Goal: Communication & Community: Answer question/provide support

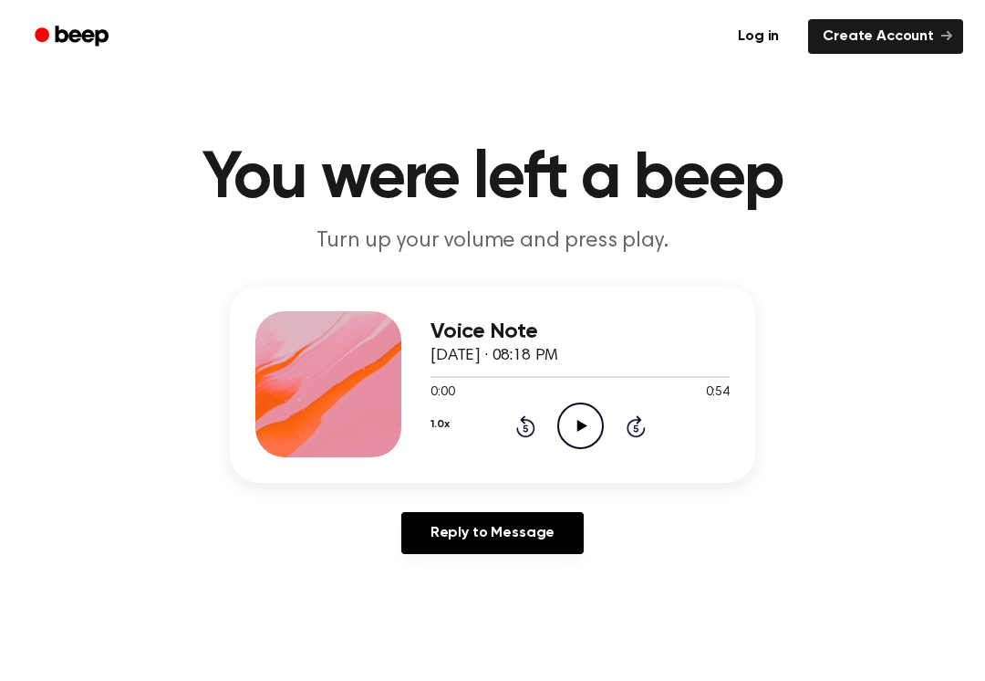
click at [601, 419] on circle at bounding box center [580, 425] width 45 height 45
click at [581, 439] on icon "Pause Audio" at bounding box center [581, 425] width 47 height 47
click at [590, 432] on icon "Play Audio" at bounding box center [581, 425] width 47 height 47
click at [519, 522] on link "Reply to Message" at bounding box center [492, 533] width 182 height 42
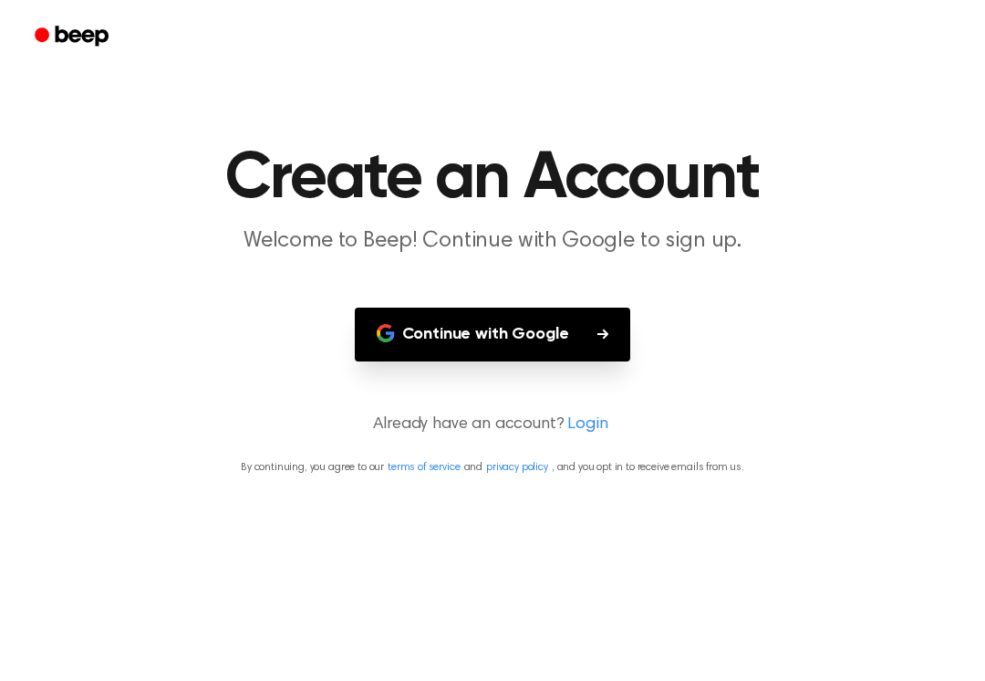
click at [595, 334] on button "Continue with Google" at bounding box center [493, 334] width 276 height 54
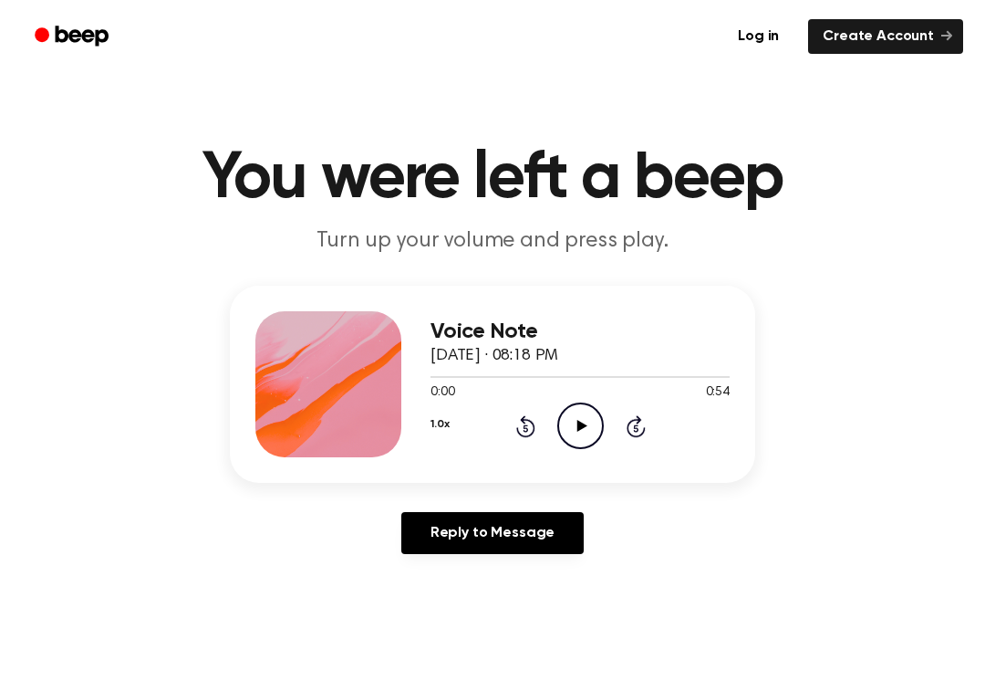
click at [585, 447] on circle at bounding box center [580, 425] width 45 height 45
click at [596, 436] on icon "Pause Audio" at bounding box center [581, 425] width 47 height 47
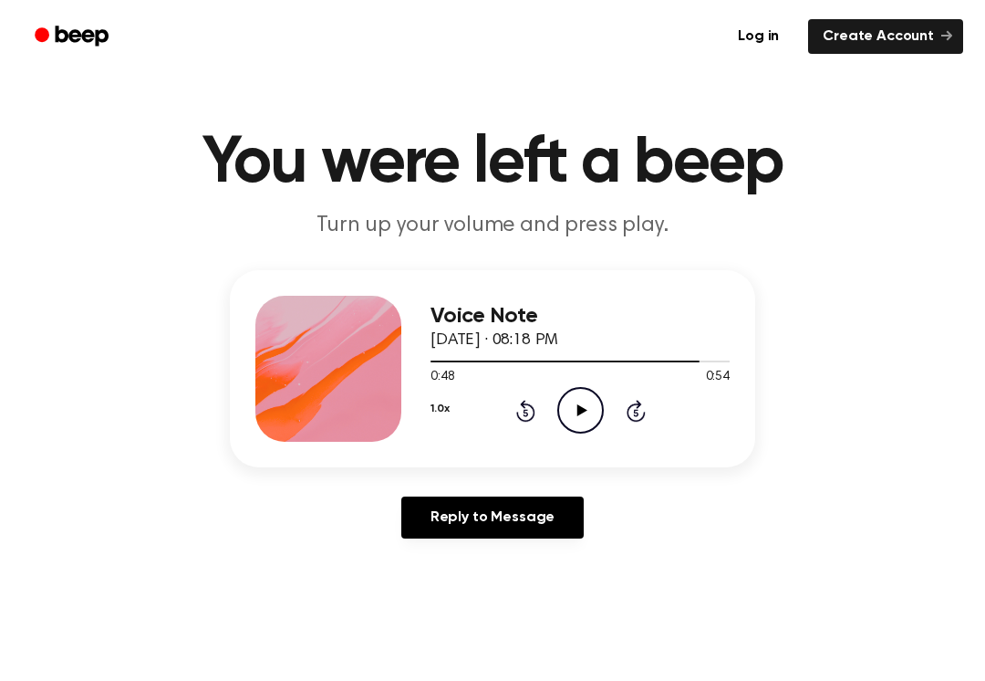
scroll to position [16, 0]
